Goal: Find specific page/section: Find specific page/section

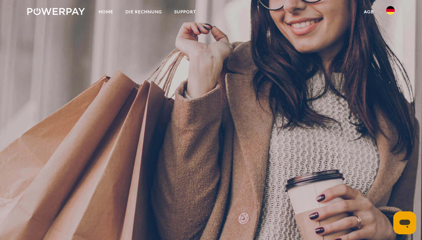
click at [390, 11] on img at bounding box center [390, 10] width 9 height 9
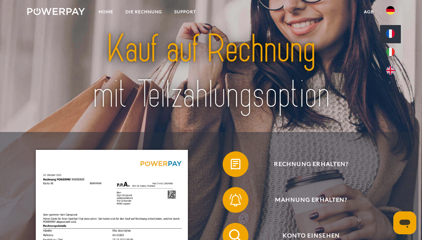
click at [389, 33] on img at bounding box center [390, 33] width 9 height 9
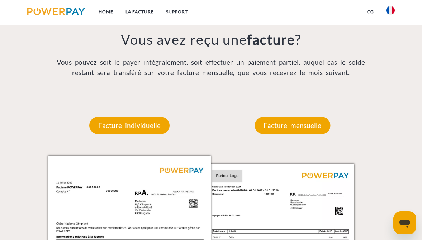
scroll to position [511, 0]
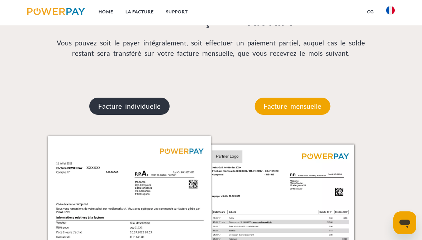
click at [136, 105] on p "Facture individuelle" at bounding box center [129, 106] width 80 height 17
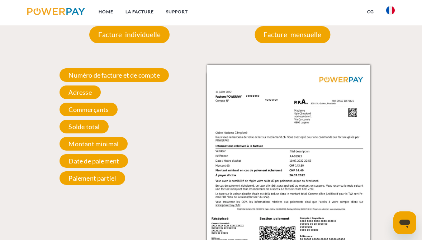
scroll to position [616, 0]
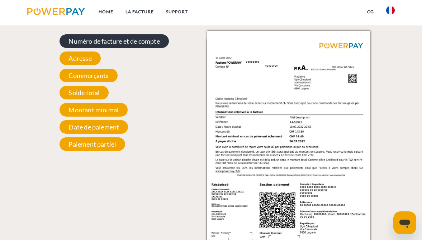
click at [157, 41] on span "Numéro de facture et de compte" at bounding box center [113, 41] width 109 height 14
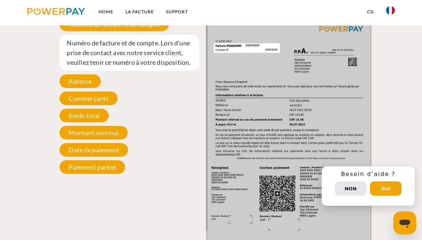
scroll to position [633, 0]
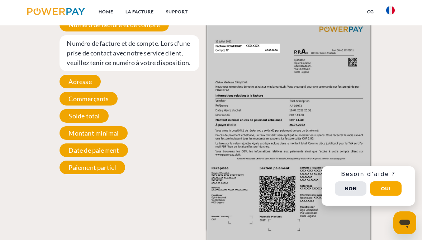
click at [384, 192] on button "Oui" at bounding box center [386, 189] width 32 height 14
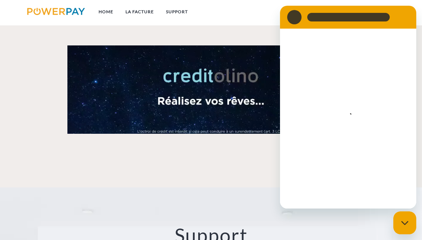
scroll to position [892, 0]
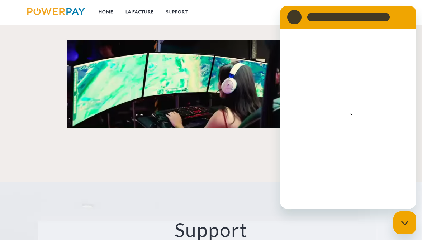
click at [226, 93] on video at bounding box center [210, 84] width 287 height 88
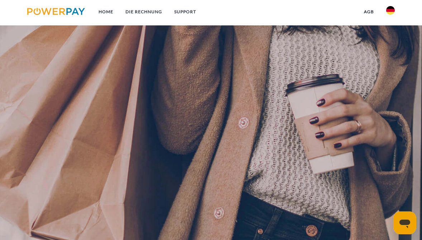
scroll to position [115, 0]
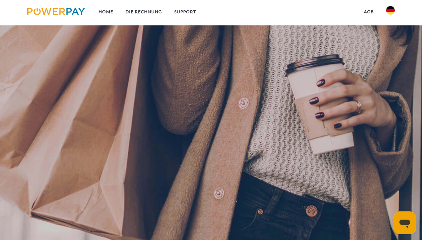
click at [386, 12] on img at bounding box center [390, 10] width 9 height 9
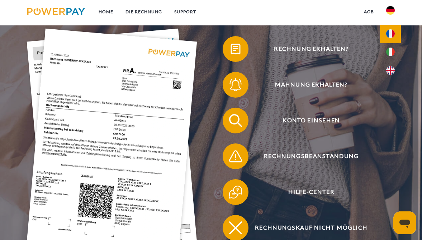
click at [392, 36] on img at bounding box center [390, 33] width 9 height 9
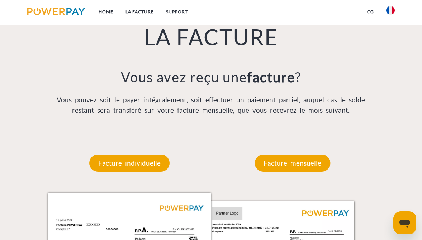
scroll to position [496, 0]
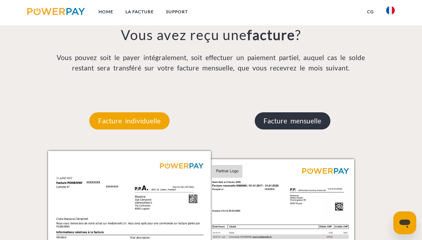
click at [308, 120] on p "Facture mensuelle" at bounding box center [292, 120] width 76 height 17
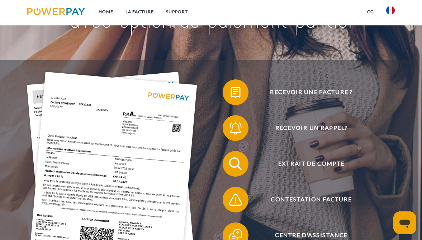
scroll to position [139, 0]
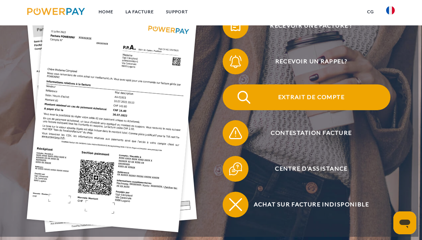
click at [306, 99] on span "Extrait de compte" at bounding box center [311, 98] width 158 height 26
